Goal: Information Seeking & Learning: Understand process/instructions

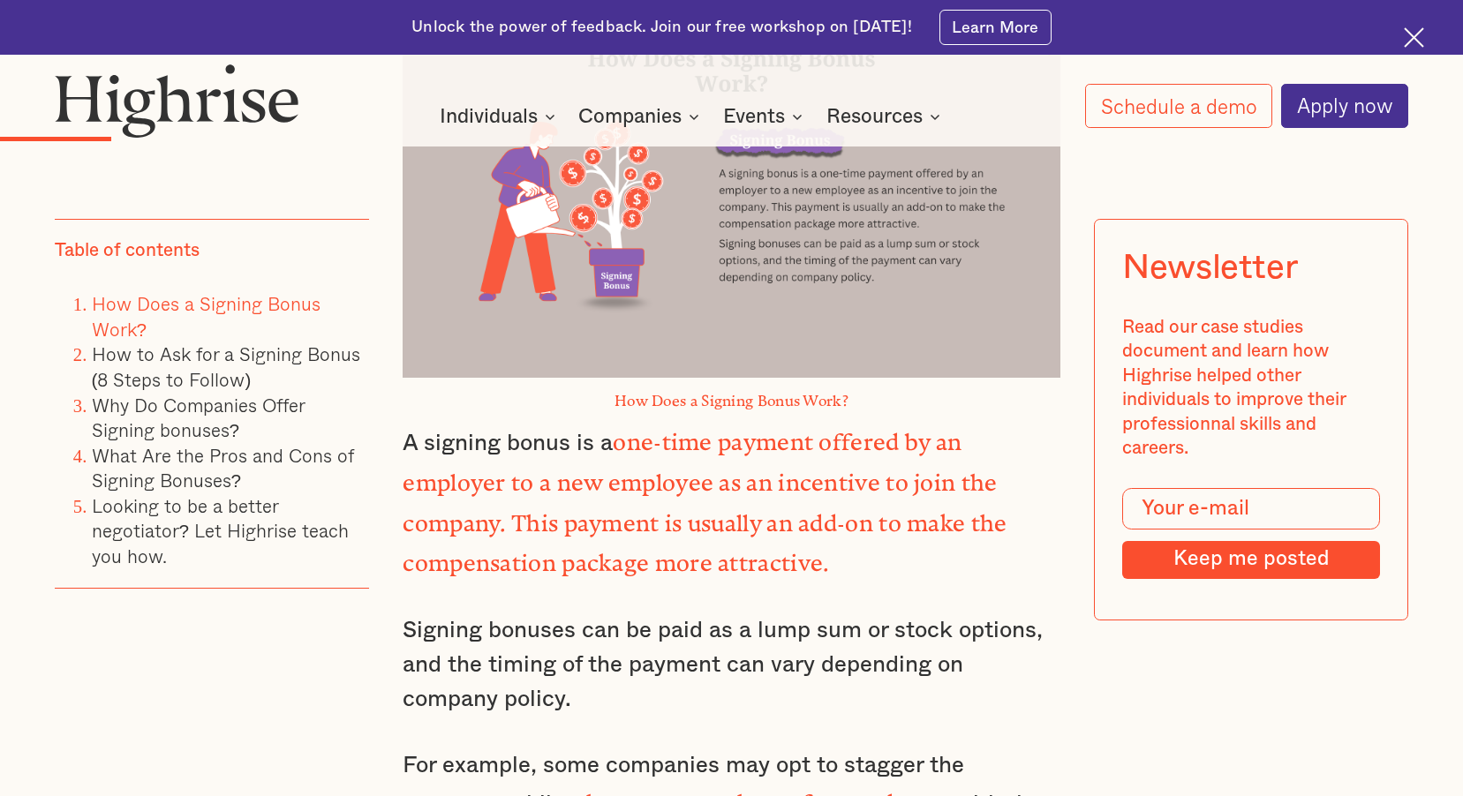
scroll to position [2472, 0]
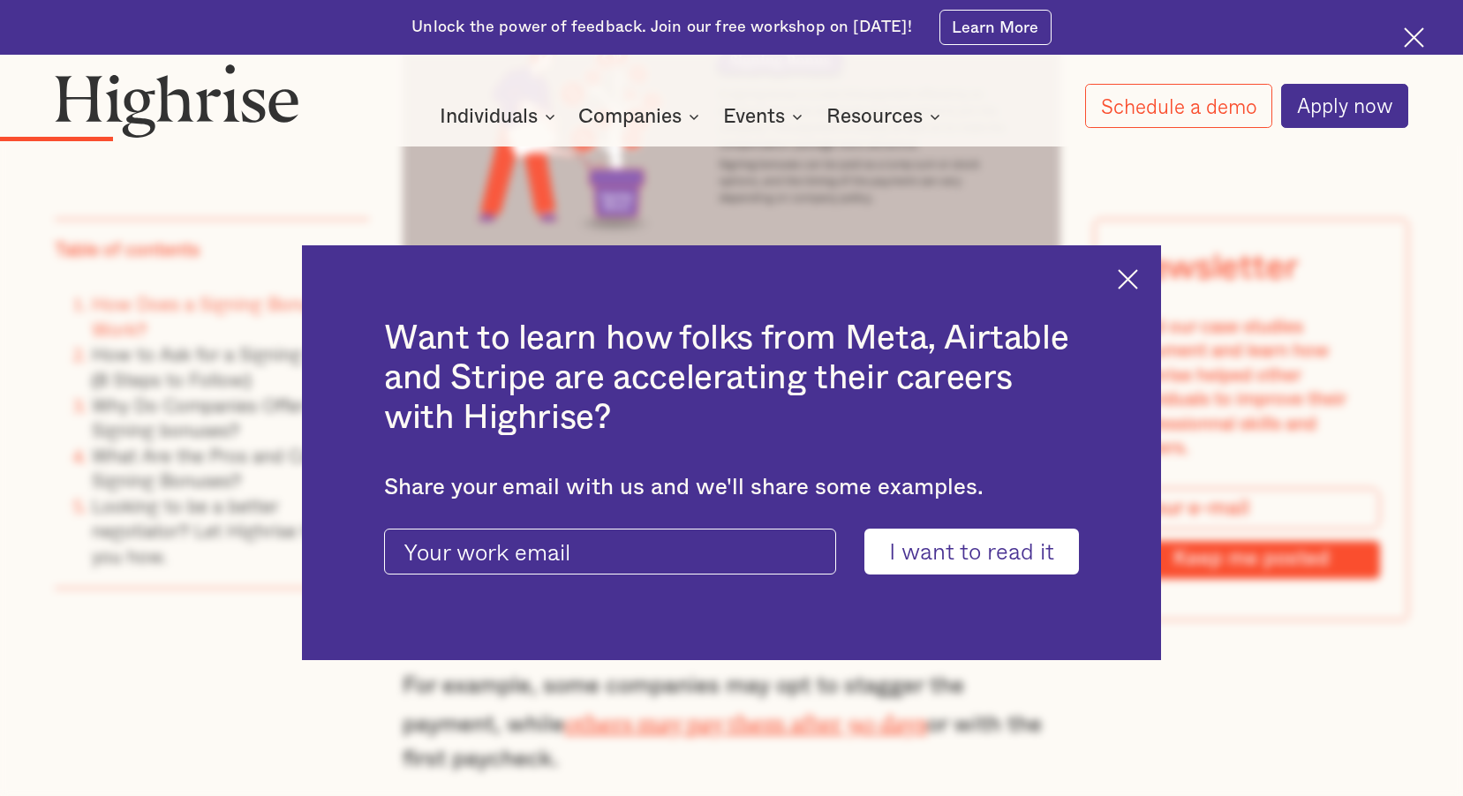
click at [1138, 275] on img at bounding box center [1128, 279] width 20 height 20
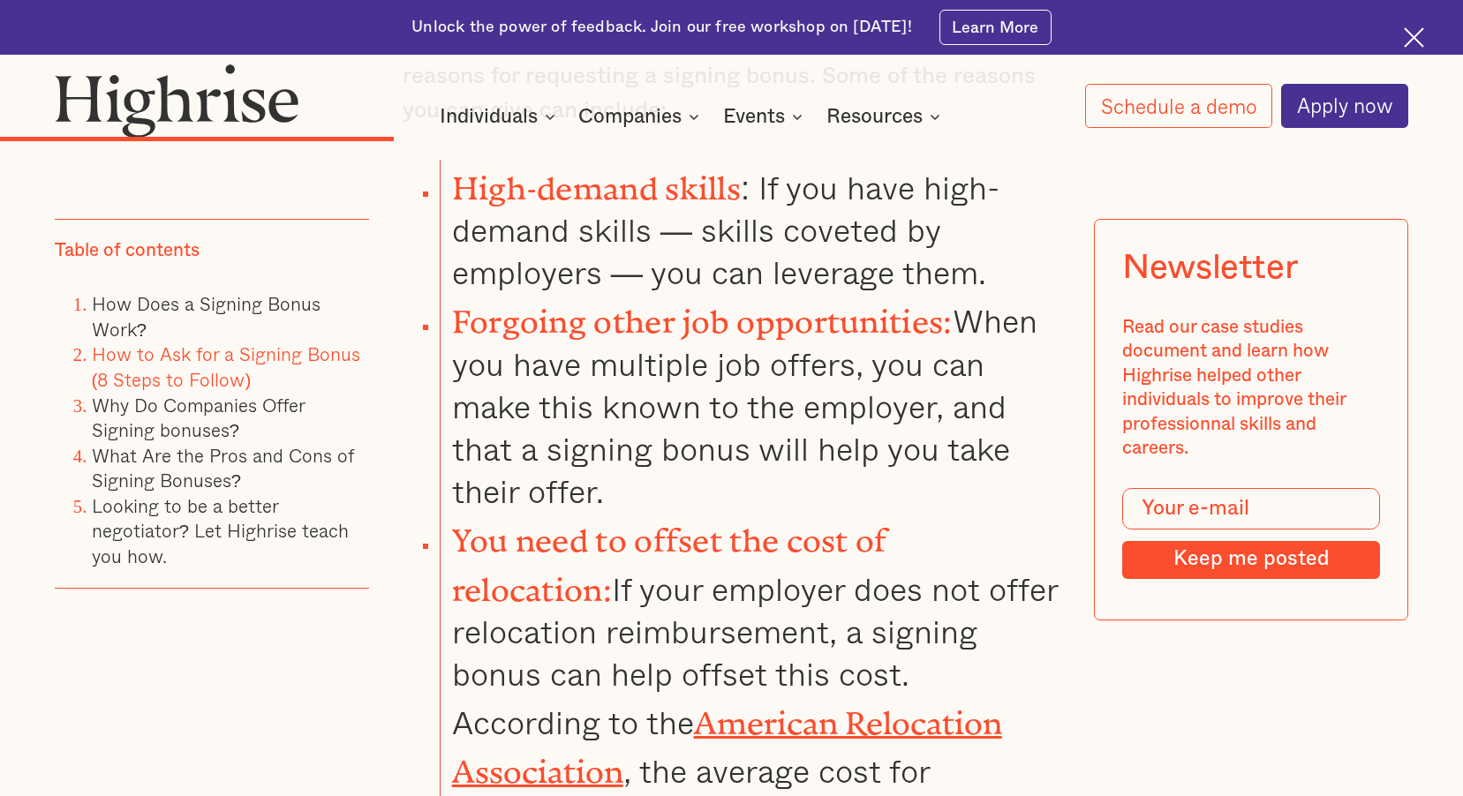
scroll to position [5297, 0]
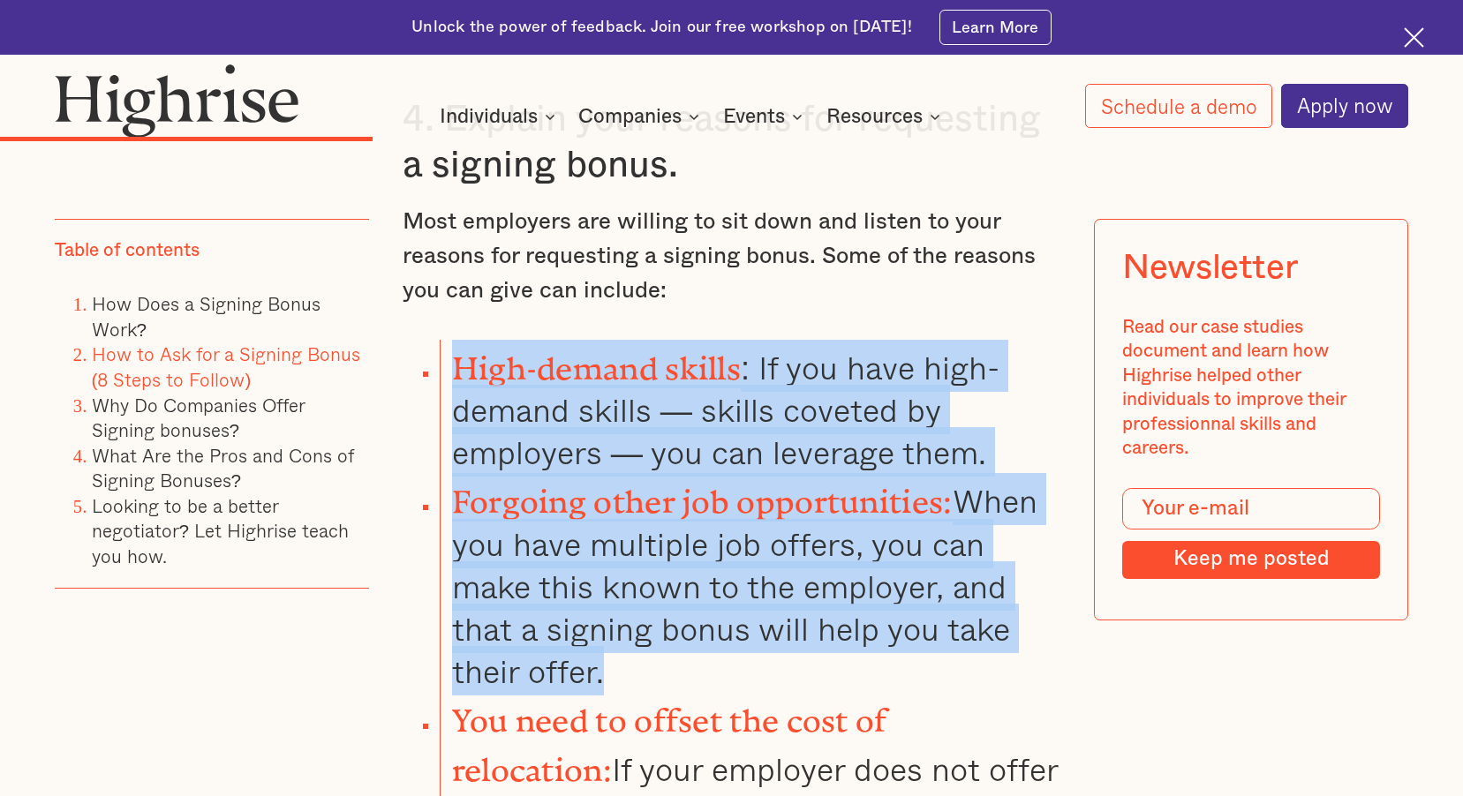
drag, startPoint x: 454, startPoint y: 314, endPoint x: 678, endPoint y: 607, distance: 369.0
click at [678, 607] on ul "High-demand skills : If you have high-demand skills — skills coveted by employe…" at bounding box center [717, 699] width 684 height 718
drag, startPoint x: 678, startPoint y: 607, endPoint x: 613, endPoint y: 383, distance: 233.6
copy ul "High-demand skills : If you have high-demand skills — skills coveted by employe…"
click at [728, 610] on li "Forgoing other job opportunities: When you have multiple job offers, you can ma…" at bounding box center [750, 582] width 621 height 219
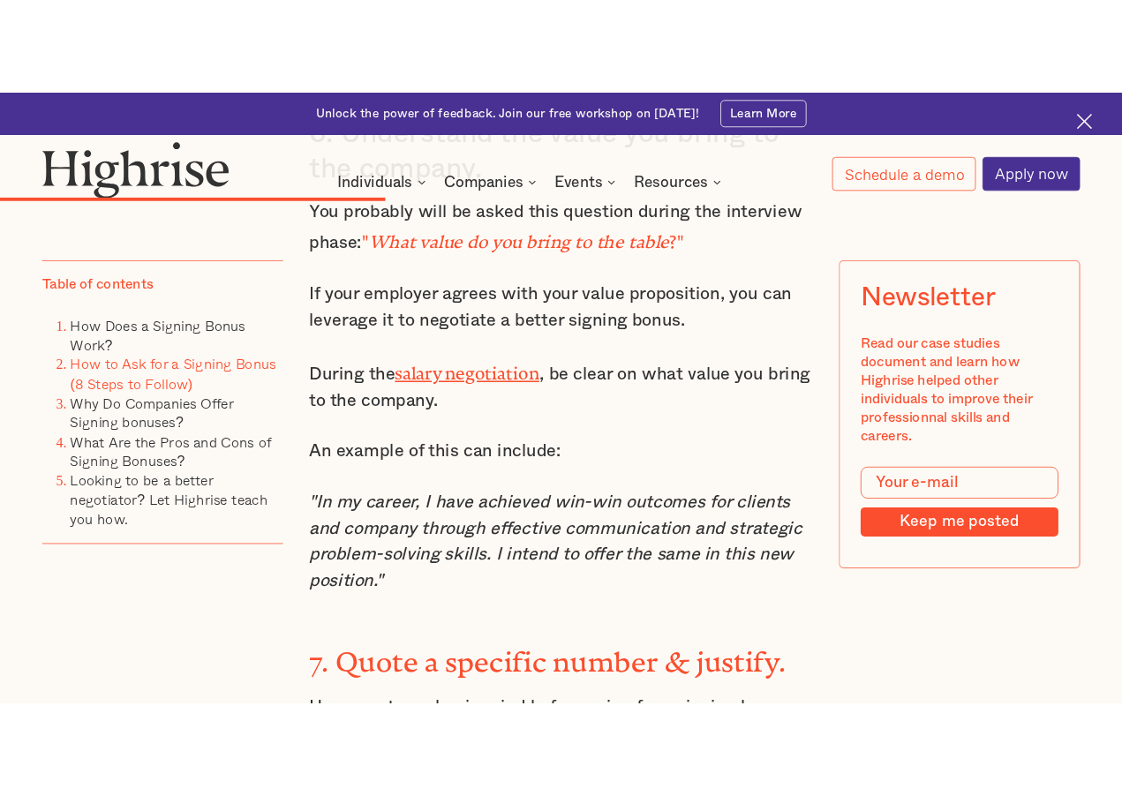
scroll to position [6886, 0]
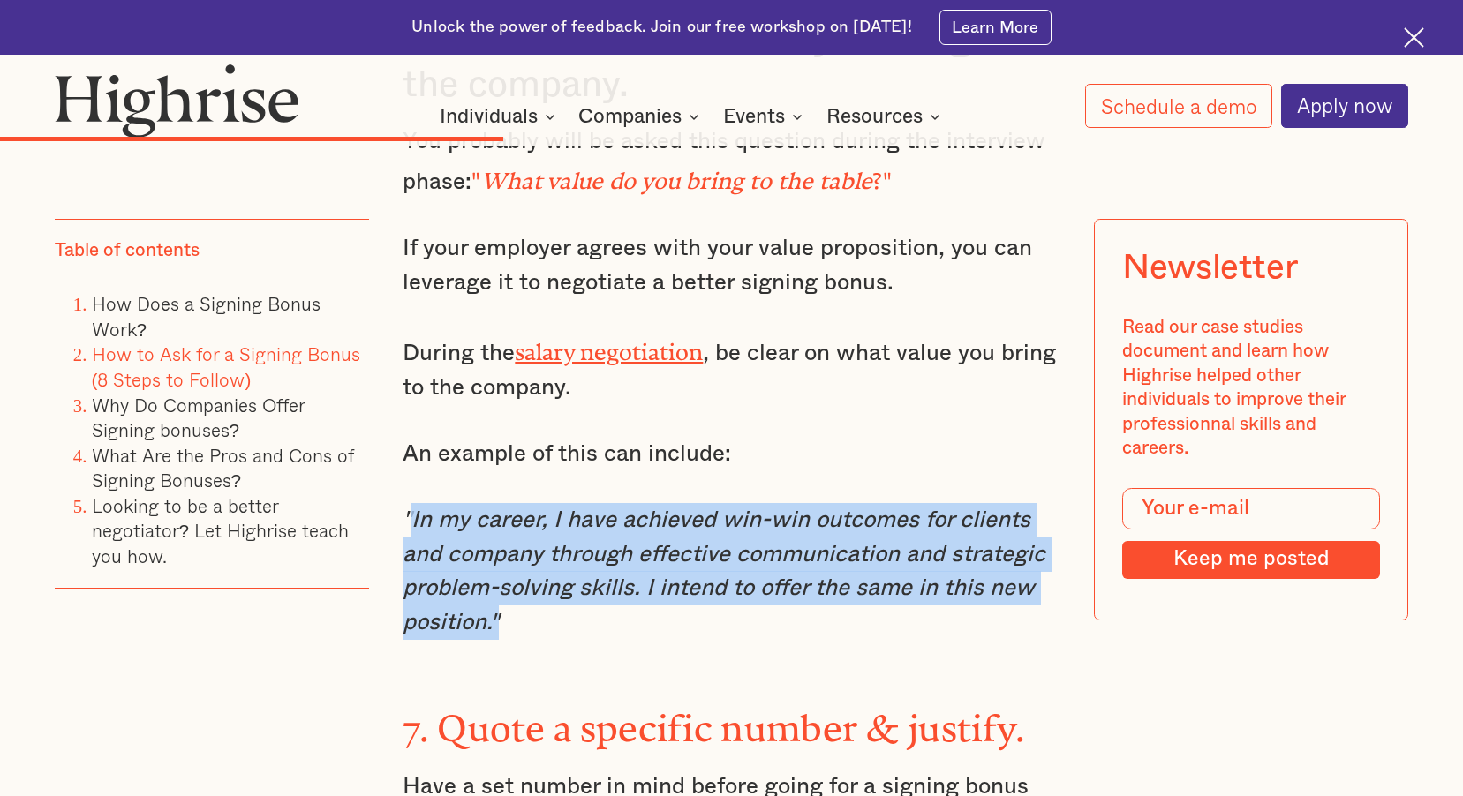
drag, startPoint x: 408, startPoint y: 451, endPoint x: 523, endPoint y: 552, distance: 152.6
click at [523, 552] on p ""In my career, I have achieved win-win outcomes for clients and company through…" at bounding box center [731, 571] width 657 height 137
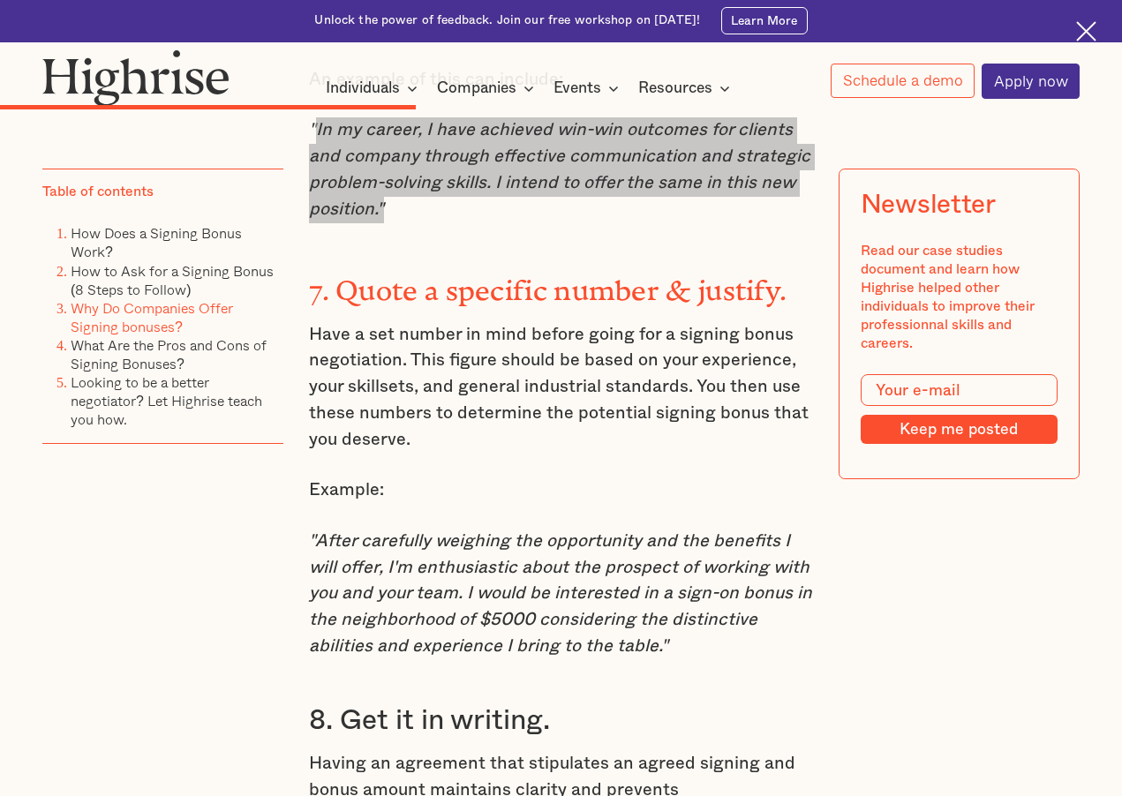
scroll to position [5562, 0]
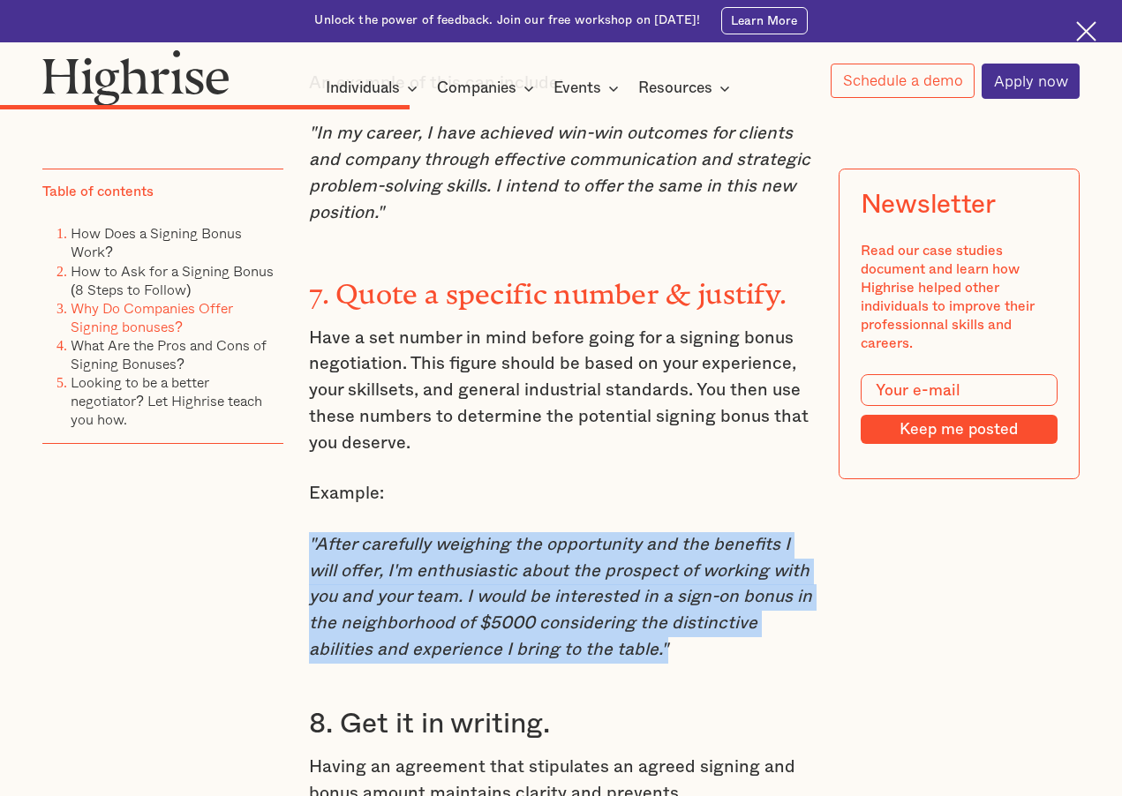
drag, startPoint x: 308, startPoint y: 490, endPoint x: 674, endPoint y: 605, distance: 383.9
click at [674, 605] on p ""After carefully weighing the opportunity and the benefits I will offer, I'm en…" at bounding box center [561, 598] width 504 height 132
drag, startPoint x: 674, startPoint y: 605, endPoint x: 539, endPoint y: 549, distance: 146.9
copy em ""After carefully weighing the opportunity and the benefits I will offer, I'm en…"
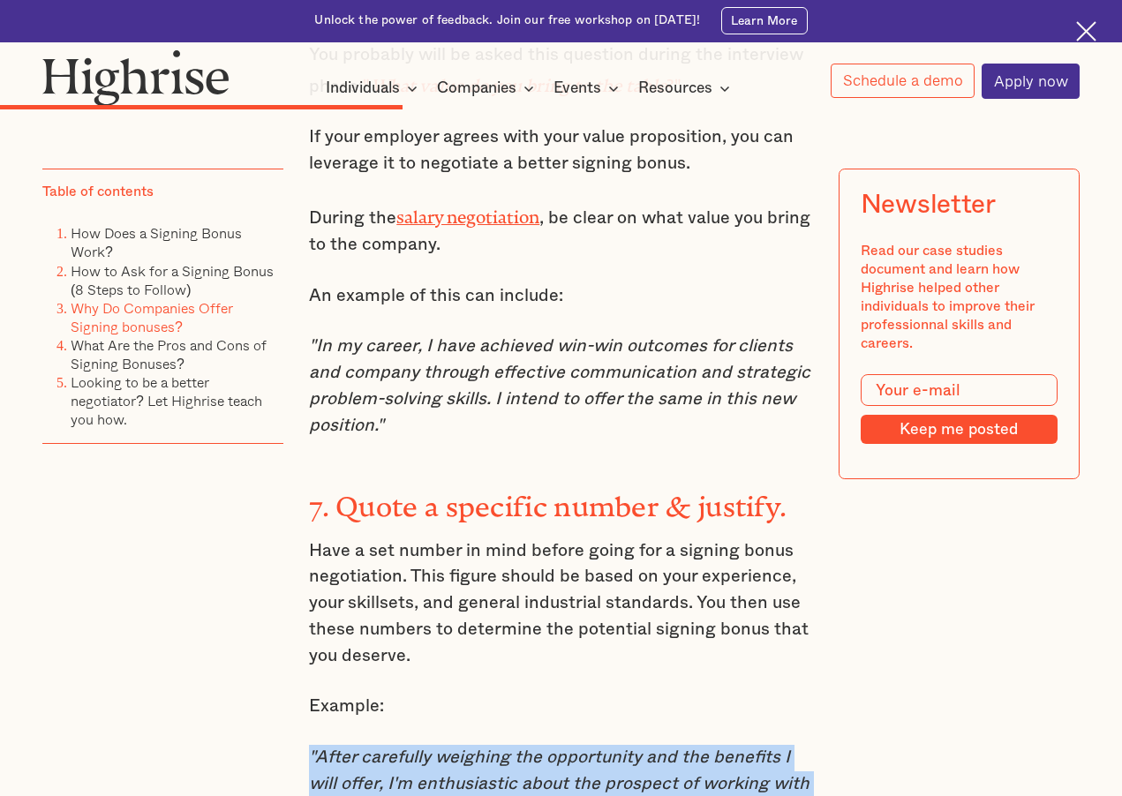
scroll to position [5297, 0]
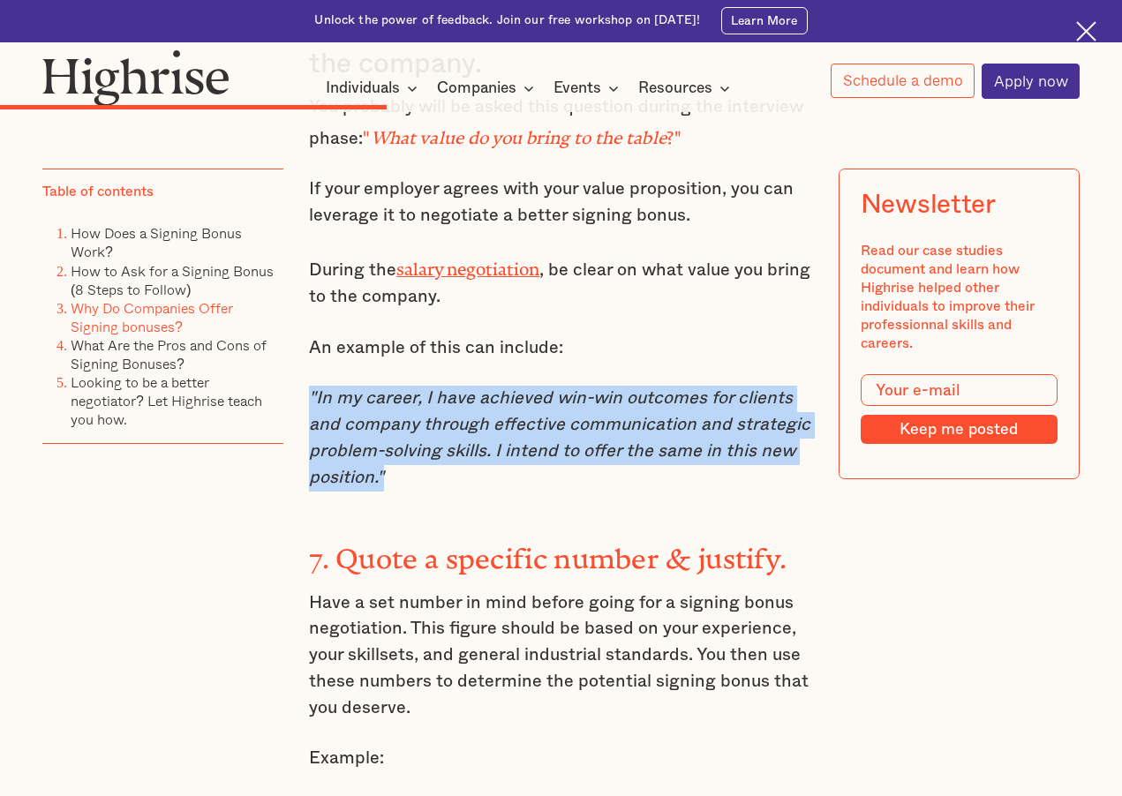
drag, startPoint x: 308, startPoint y: 340, endPoint x: 418, endPoint y: 427, distance: 140.8
click at [418, 427] on p ""In my career, I have achieved win-win outcomes for clients and company through…" at bounding box center [561, 438] width 504 height 105
copy em ""In my career, I have achieved win-win outcomes for clients and company through…"
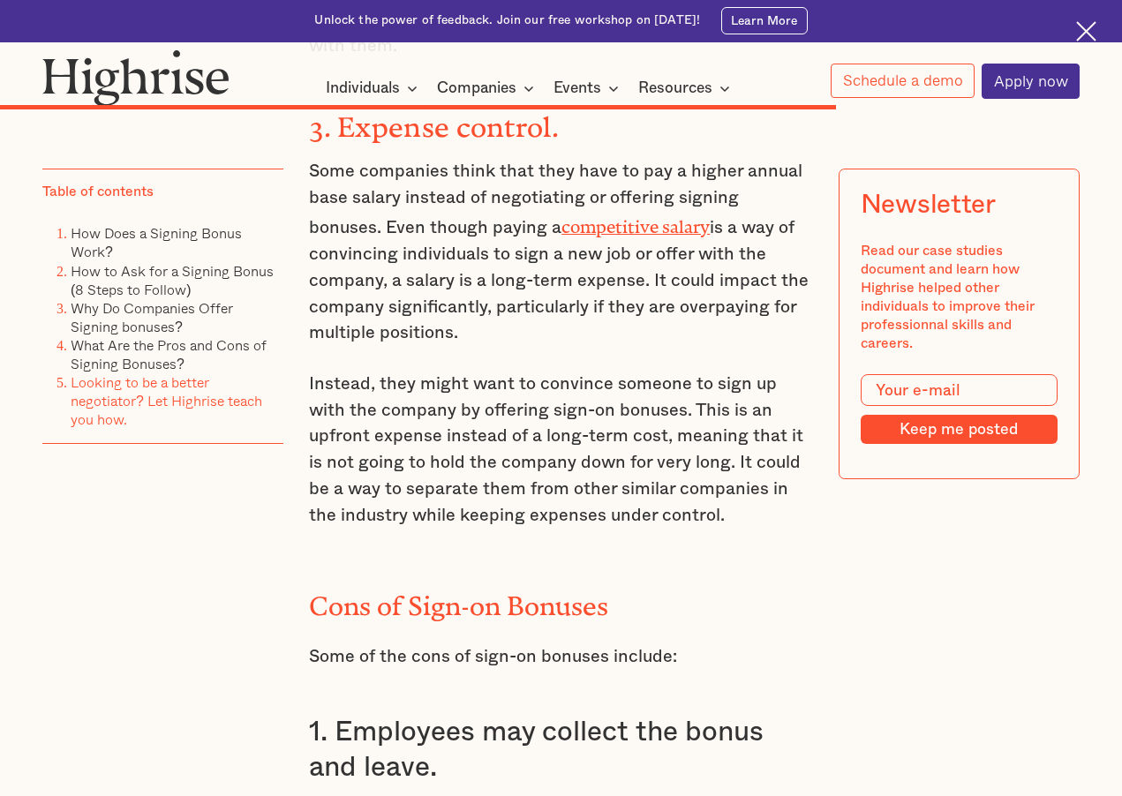
scroll to position [10064, 0]
